Goal: Information Seeking & Learning: Check status

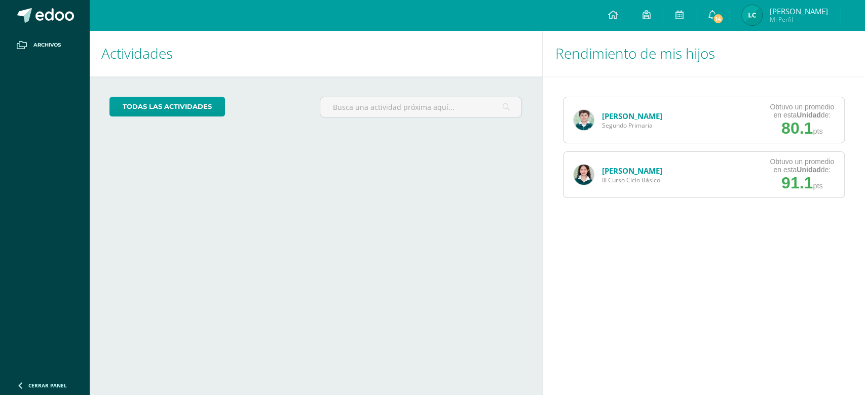
click at [588, 177] on img at bounding box center [584, 175] width 20 height 20
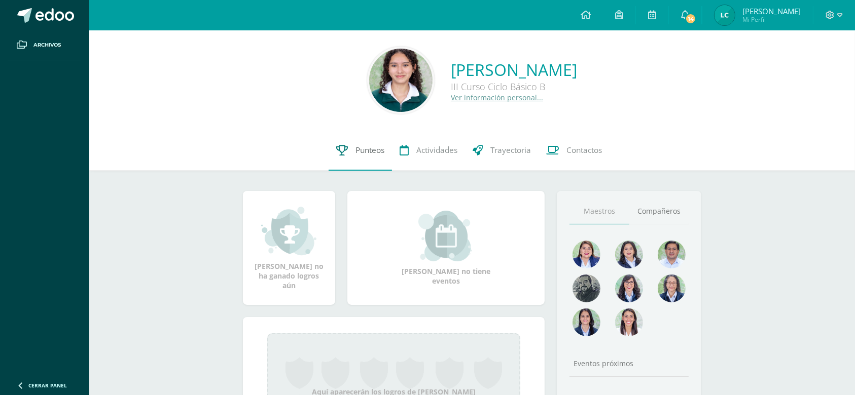
click at [363, 157] on link "Punteos" at bounding box center [359, 150] width 63 height 41
click at [353, 158] on link "Punteos" at bounding box center [359, 150] width 63 height 41
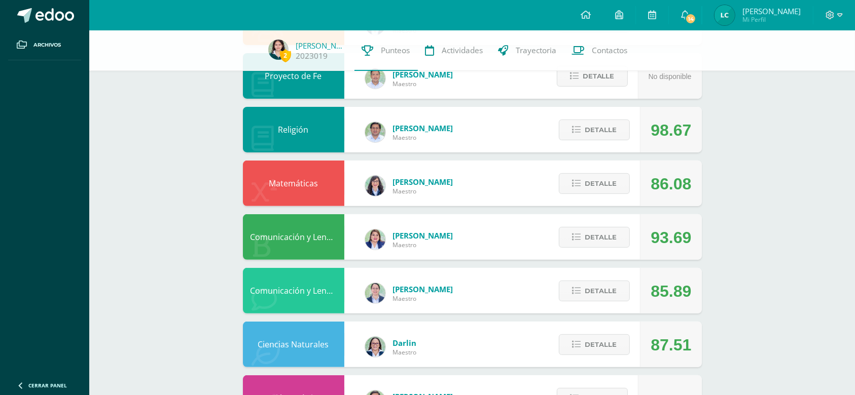
scroll to position [324, 0]
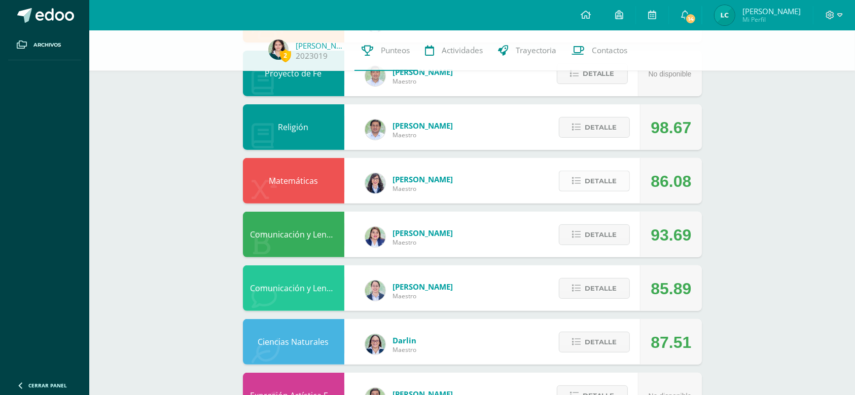
click at [616, 185] on button "Detalle" at bounding box center [594, 181] width 71 height 21
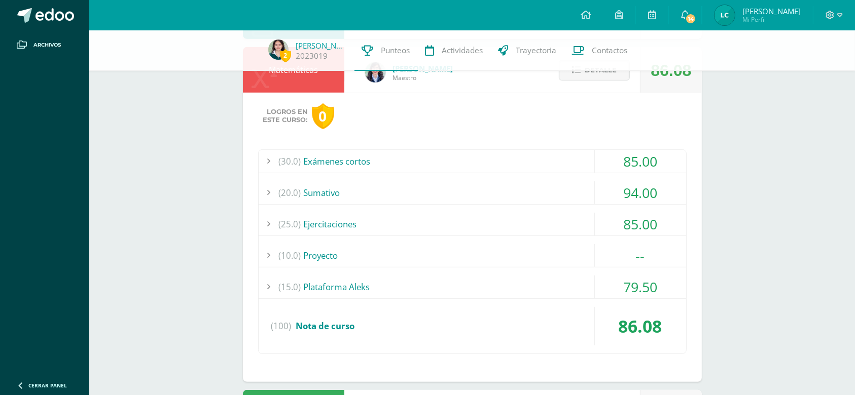
scroll to position [449, 0]
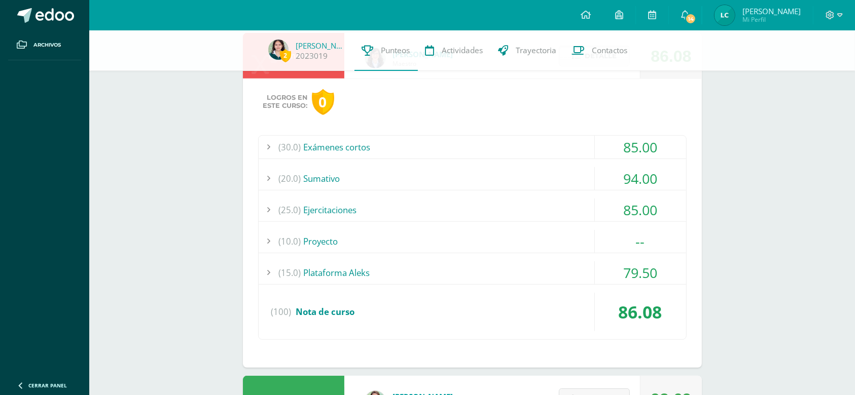
click at [647, 181] on div "94.00" at bounding box center [640, 178] width 91 height 23
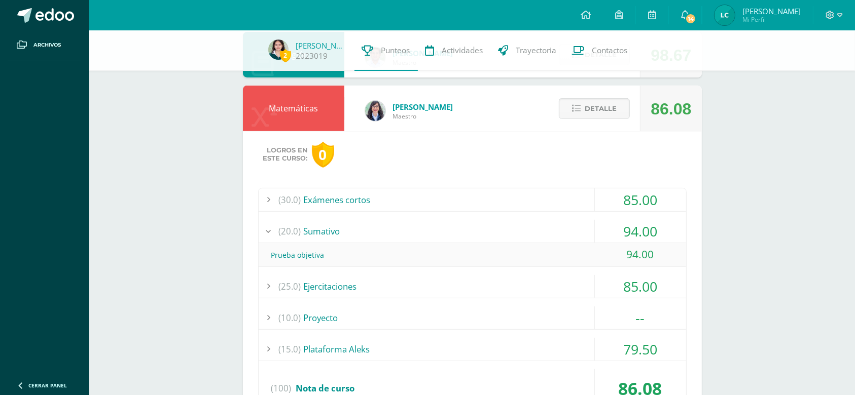
scroll to position [385, 0]
